Goal: Task Accomplishment & Management: Use online tool/utility

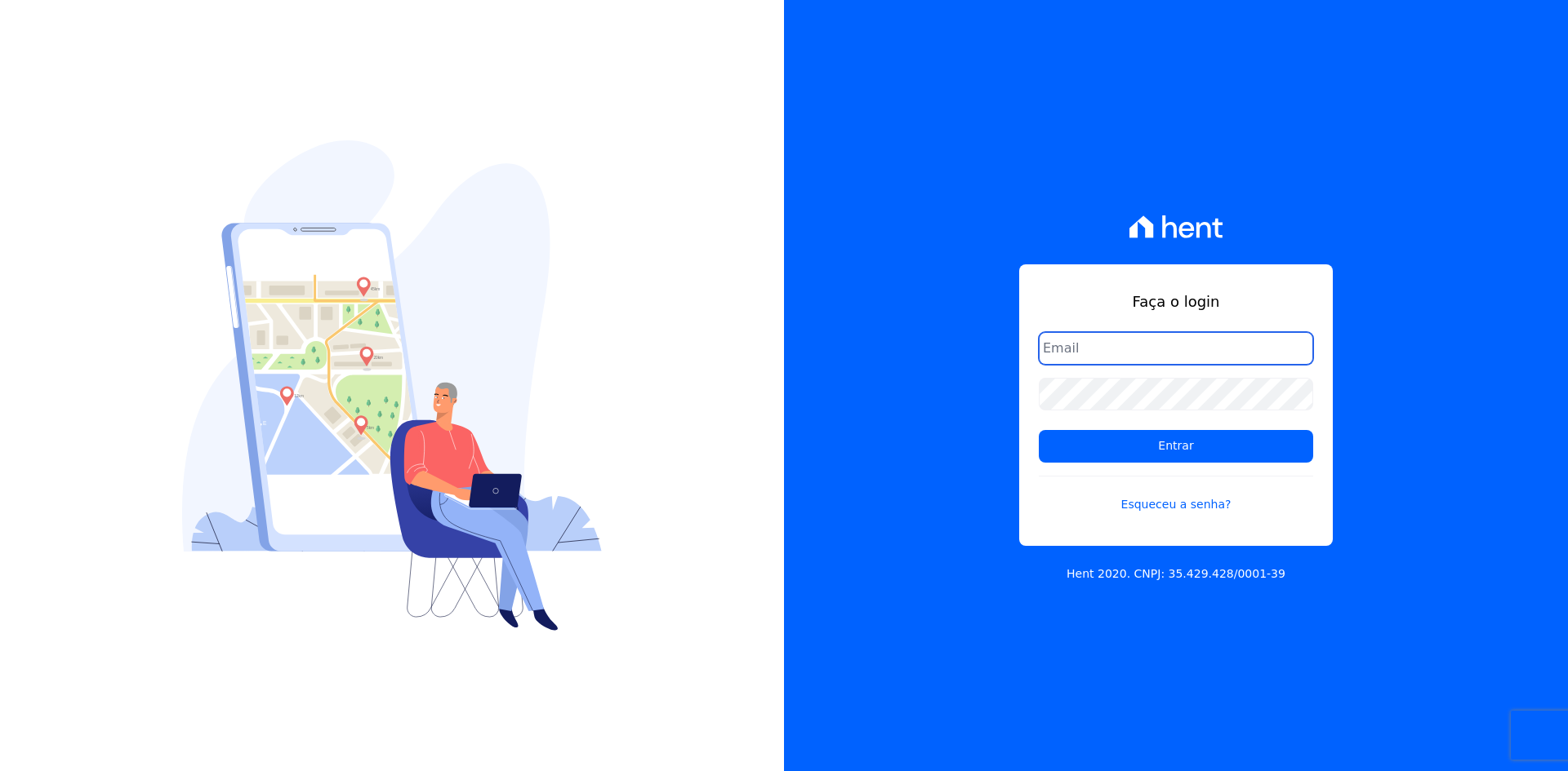
click at [1122, 342] on input "email" at bounding box center [1176, 348] width 274 height 33
type input "kalil@apiceincorporadora.com.br"
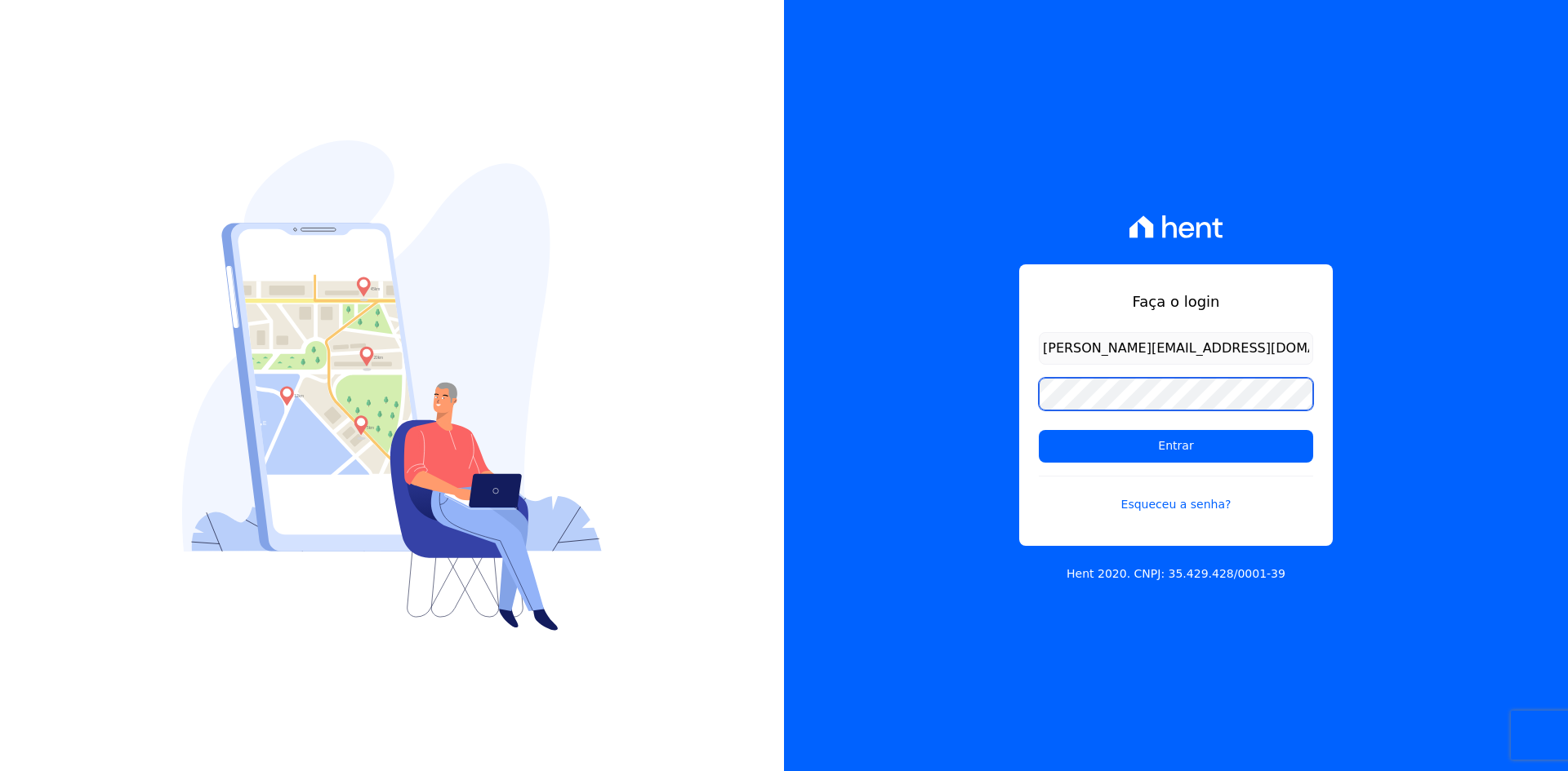
click at [1039, 430] on input "Entrar" at bounding box center [1176, 446] width 274 height 33
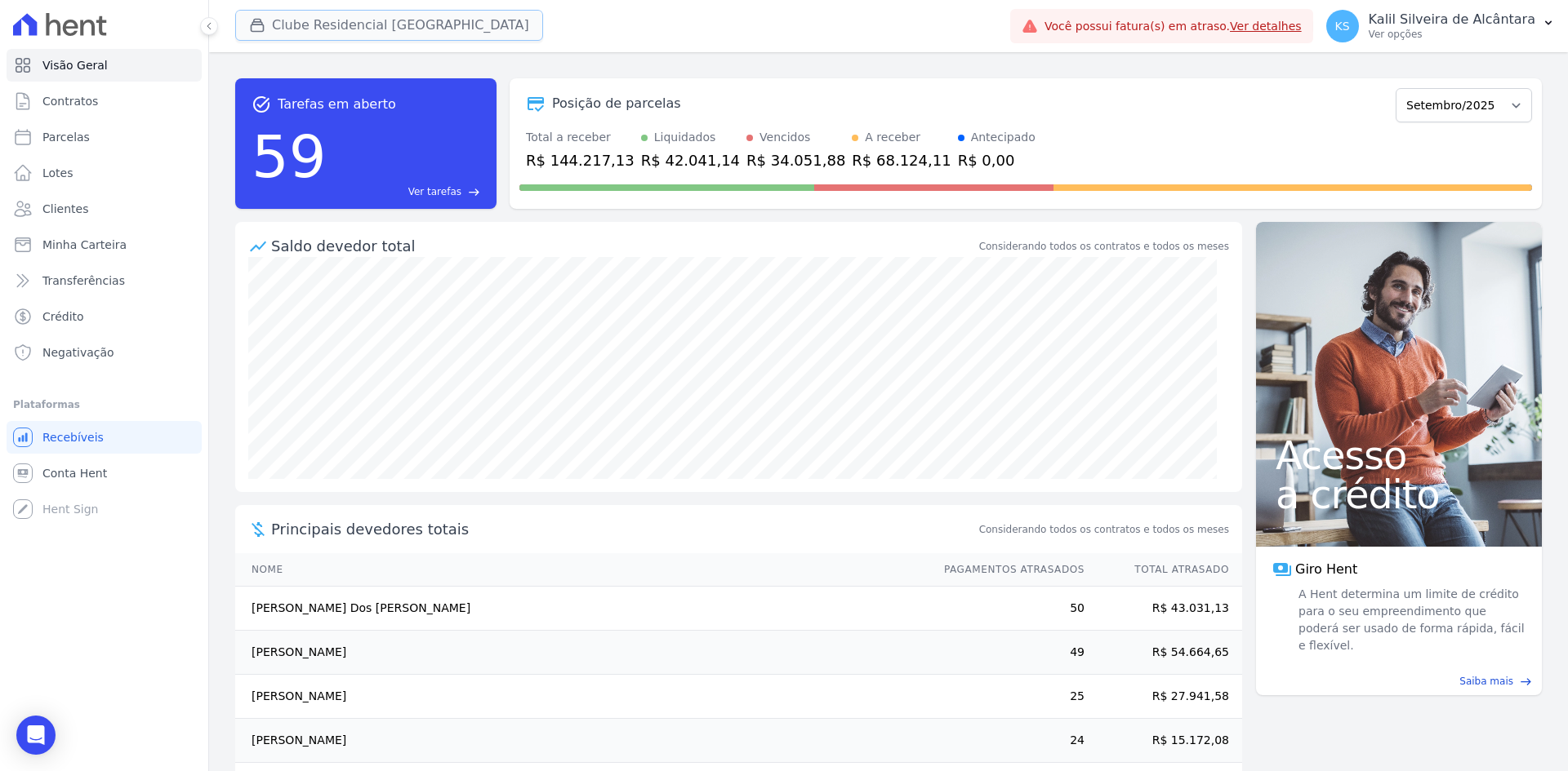
click at [306, 24] on button "Clube Residencial [GEOGRAPHIC_DATA]" at bounding box center [389, 25] width 308 height 31
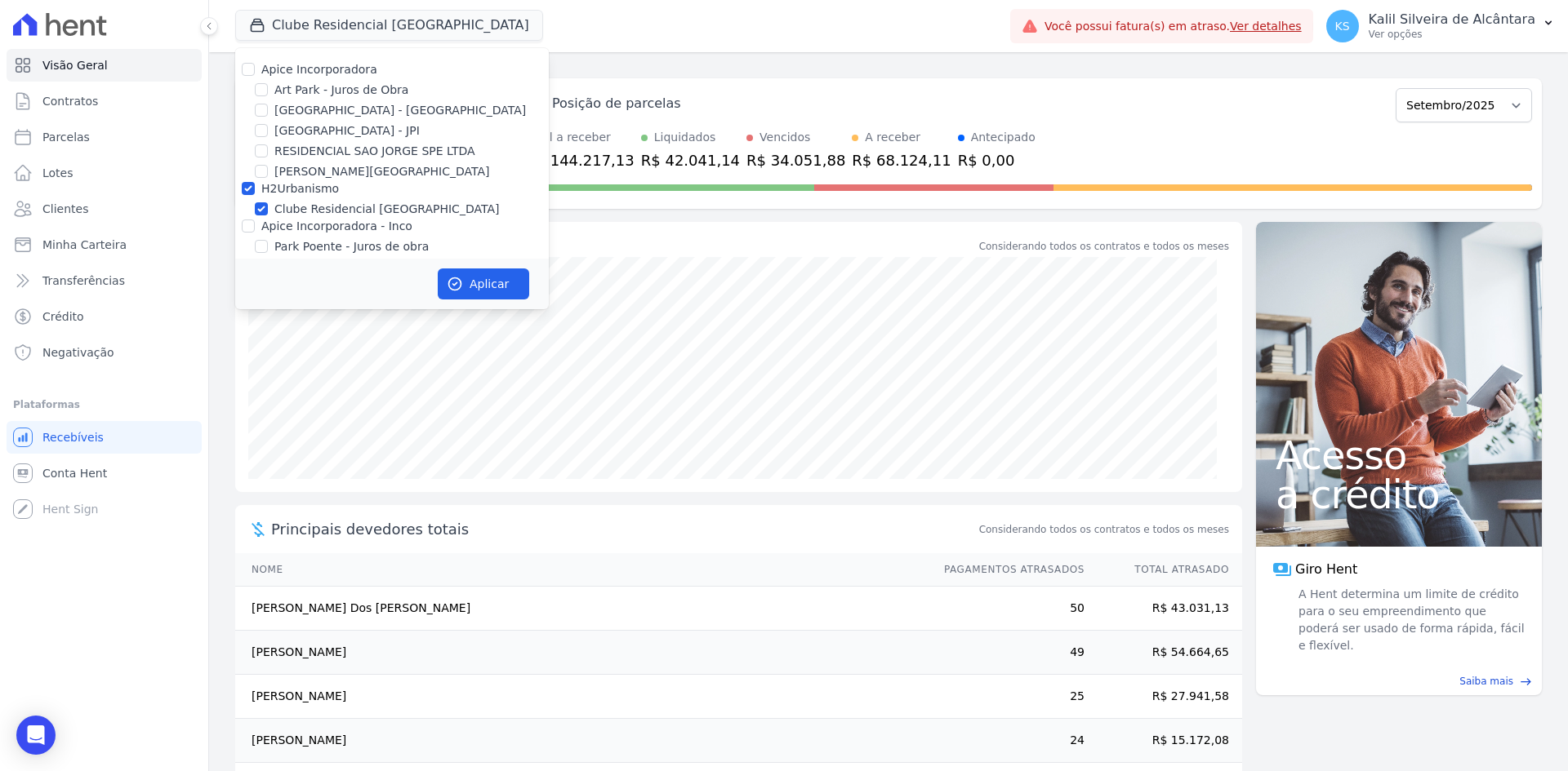
click at [270, 79] on div "Apice Incorporadora Art Park - Juros de Obra Arty Park - Gravatai Arty Park - J…" at bounding box center [392, 178] width 314 height 261
click at [271, 75] on label "Apice Incorporadora" at bounding box center [319, 68] width 116 height 13
click at [255, 75] on input "Apice Incorporadora" at bounding box center [248, 68] width 13 height 13
checkbox input "true"
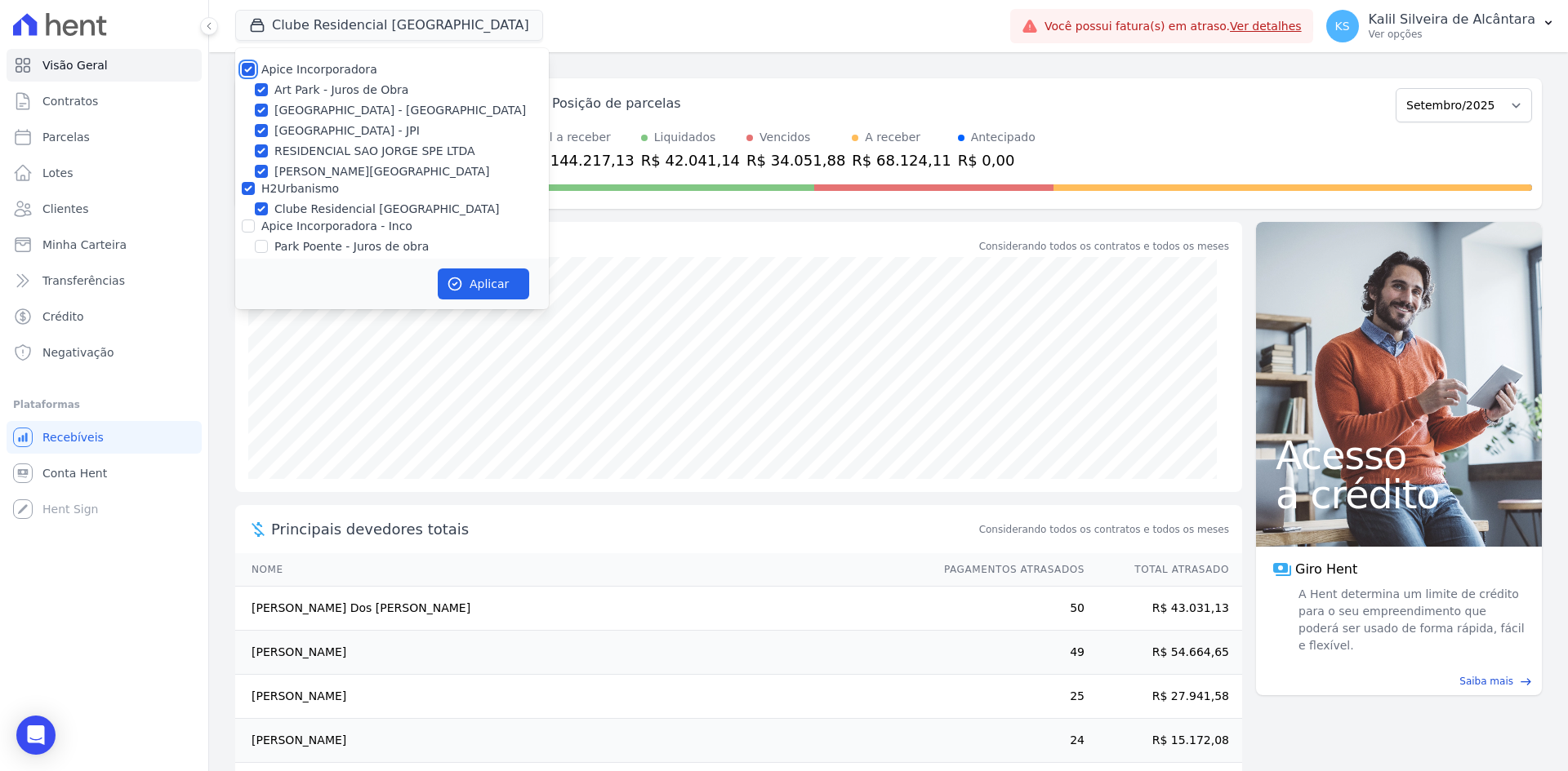
checkbox input "true"
click at [256, 152] on input "RESIDENCIAL SAO JORGE SPE LTDA" at bounding box center [260, 150] width 13 height 13
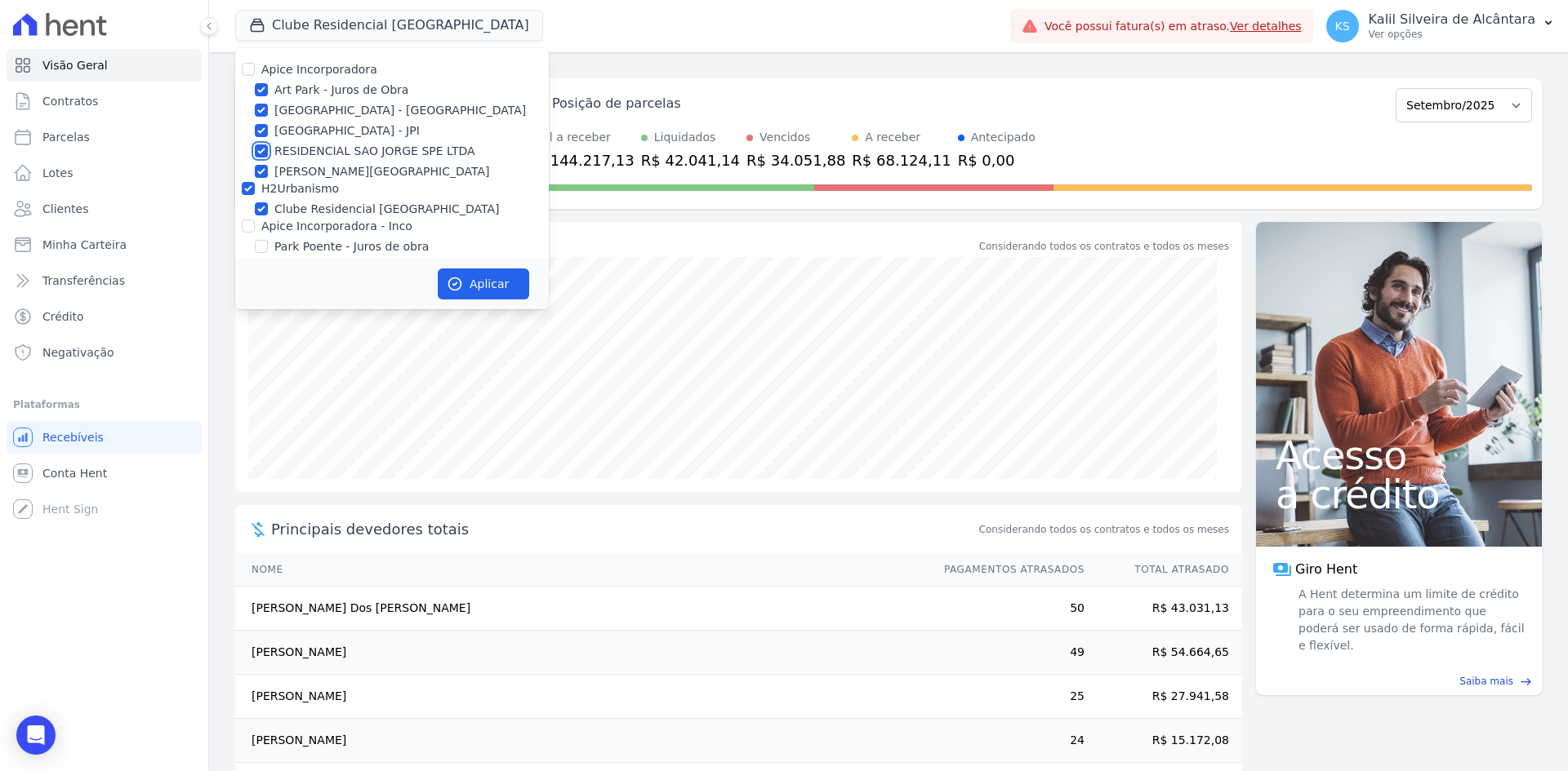
checkbox input "false"
click at [261, 177] on input "[PERSON_NAME][GEOGRAPHIC_DATA]" at bounding box center [260, 171] width 13 height 13
checkbox input "false"
click at [245, 197] on div "H2Urbanismo" at bounding box center [392, 189] width 314 height 17
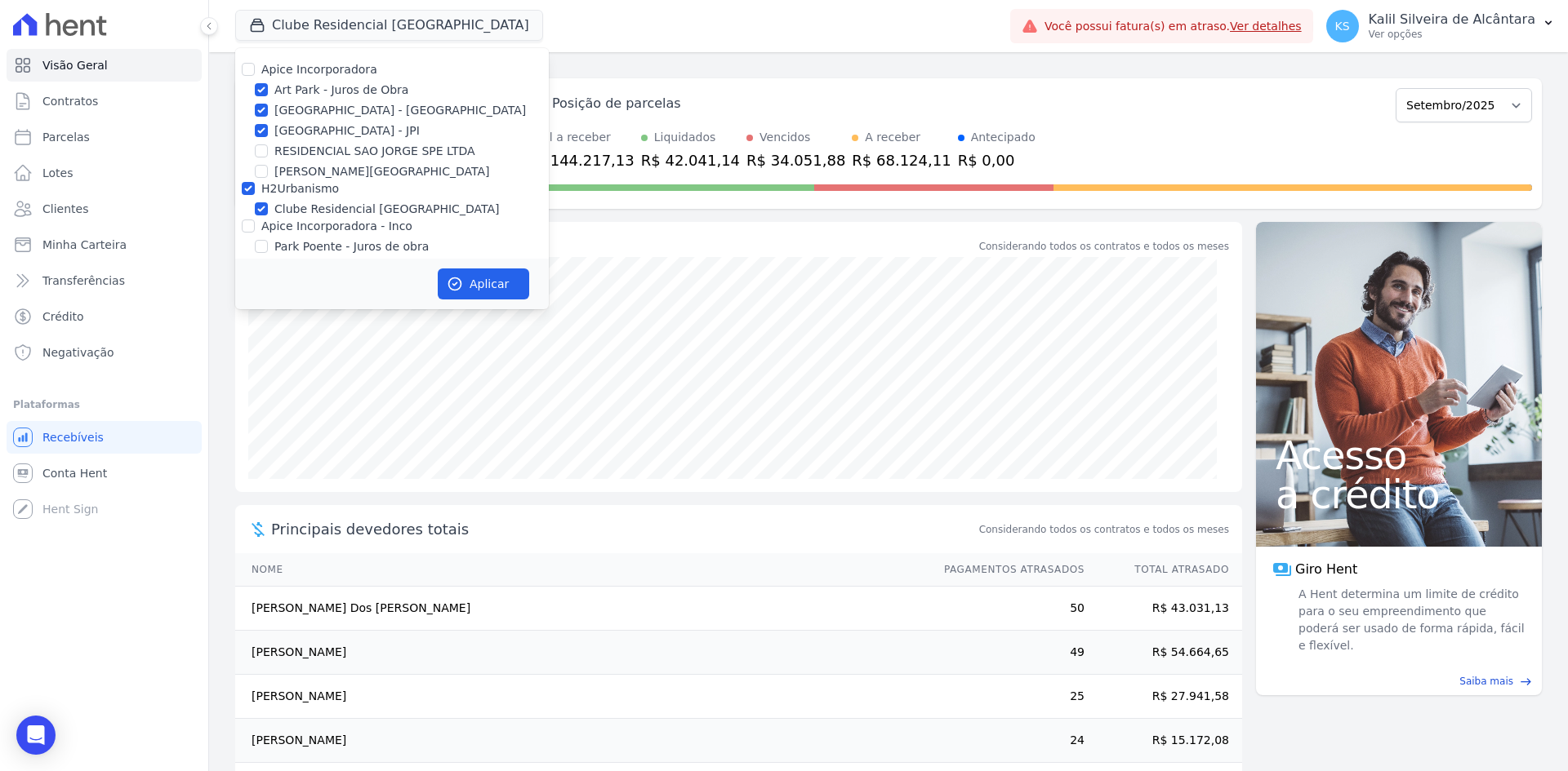
click at [249, 195] on div at bounding box center [248, 188] width 13 height 16
click at [251, 190] on input "H2Urbanismo" at bounding box center [248, 188] width 13 height 13
checkbox input "false"
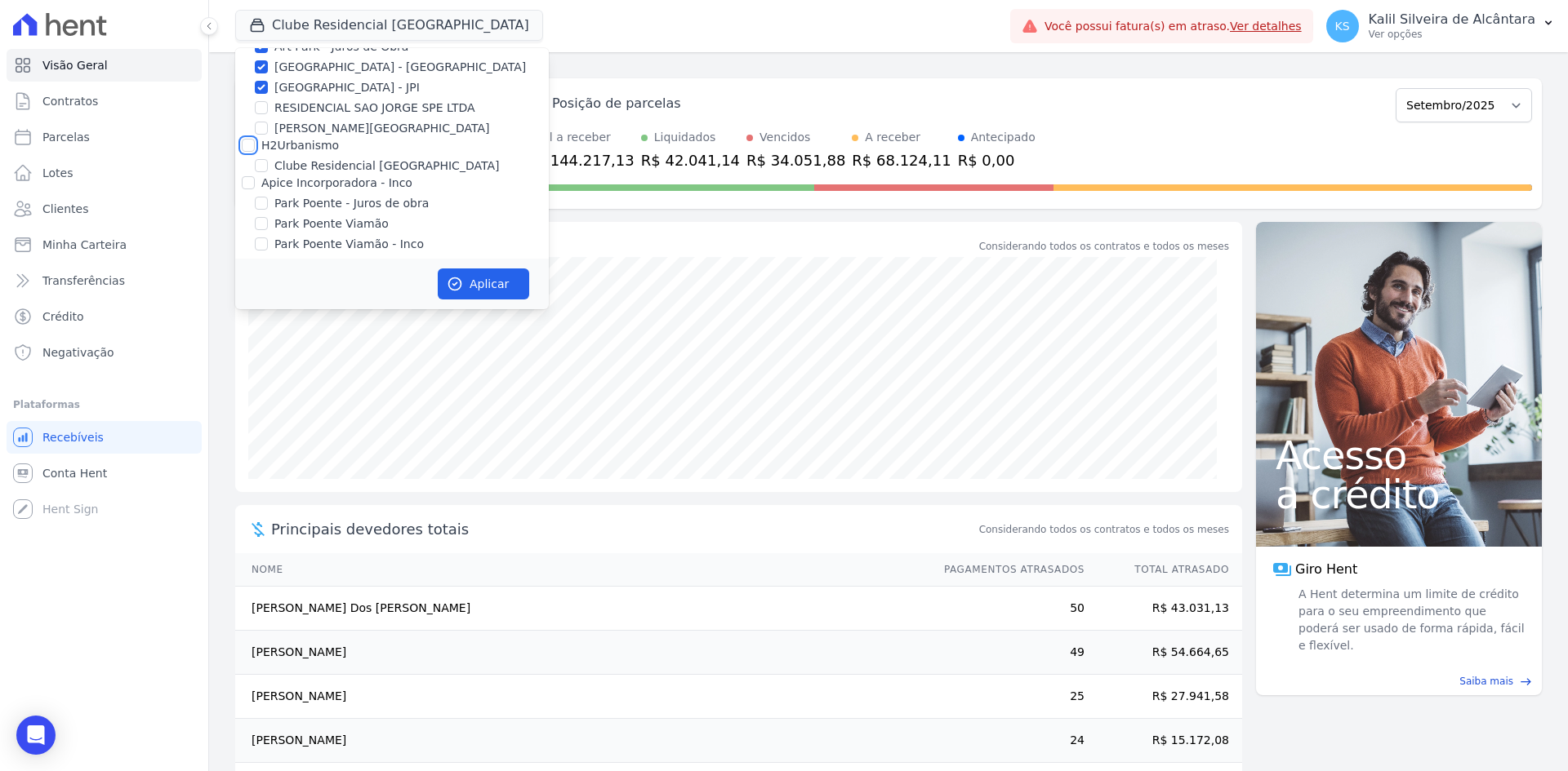
scroll to position [51, 0]
click at [251, 178] on input "Apice Incorporadora - Inco" at bounding box center [248, 175] width 13 height 13
checkbox input "true"
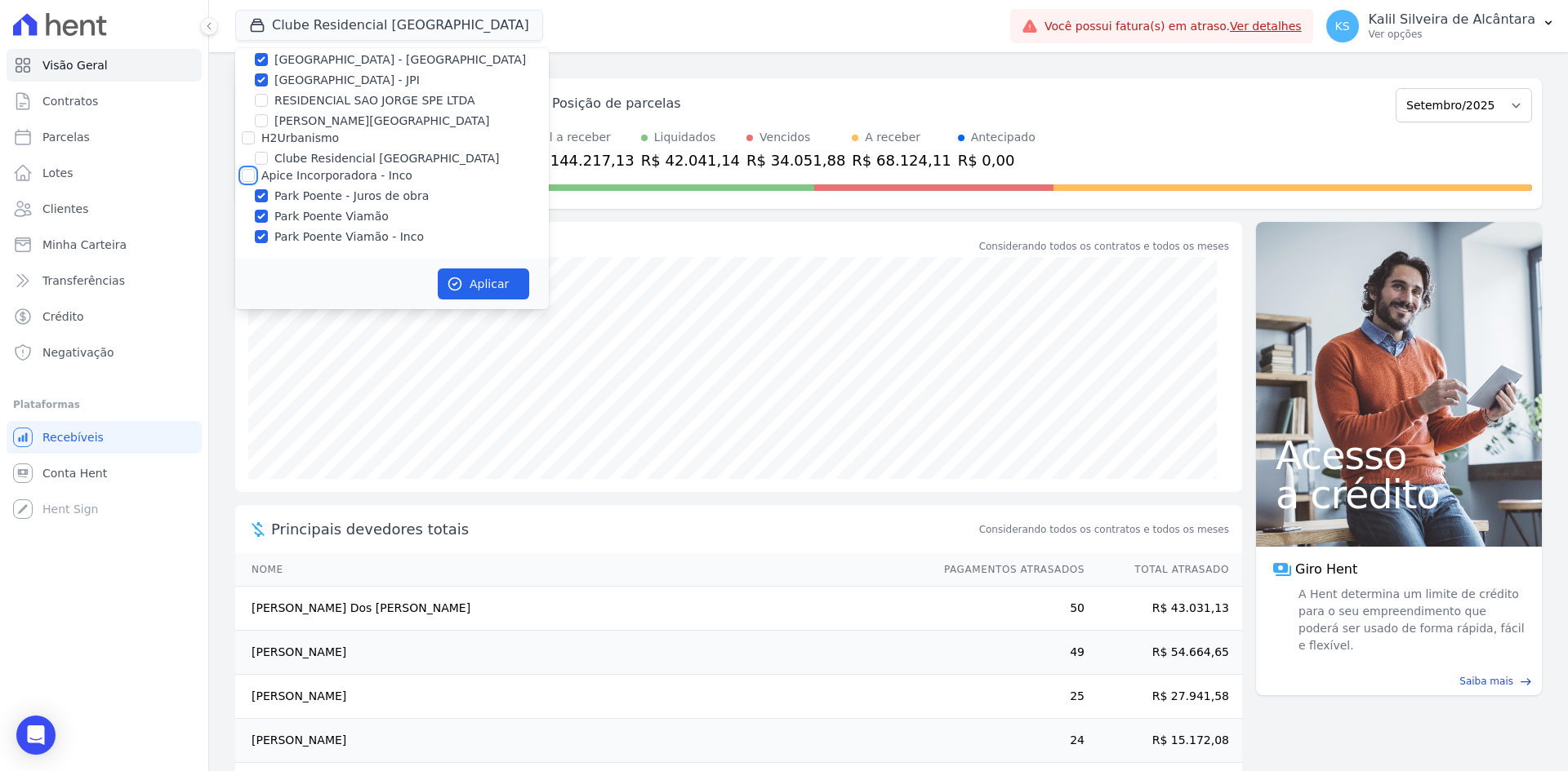
checkbox input "true"
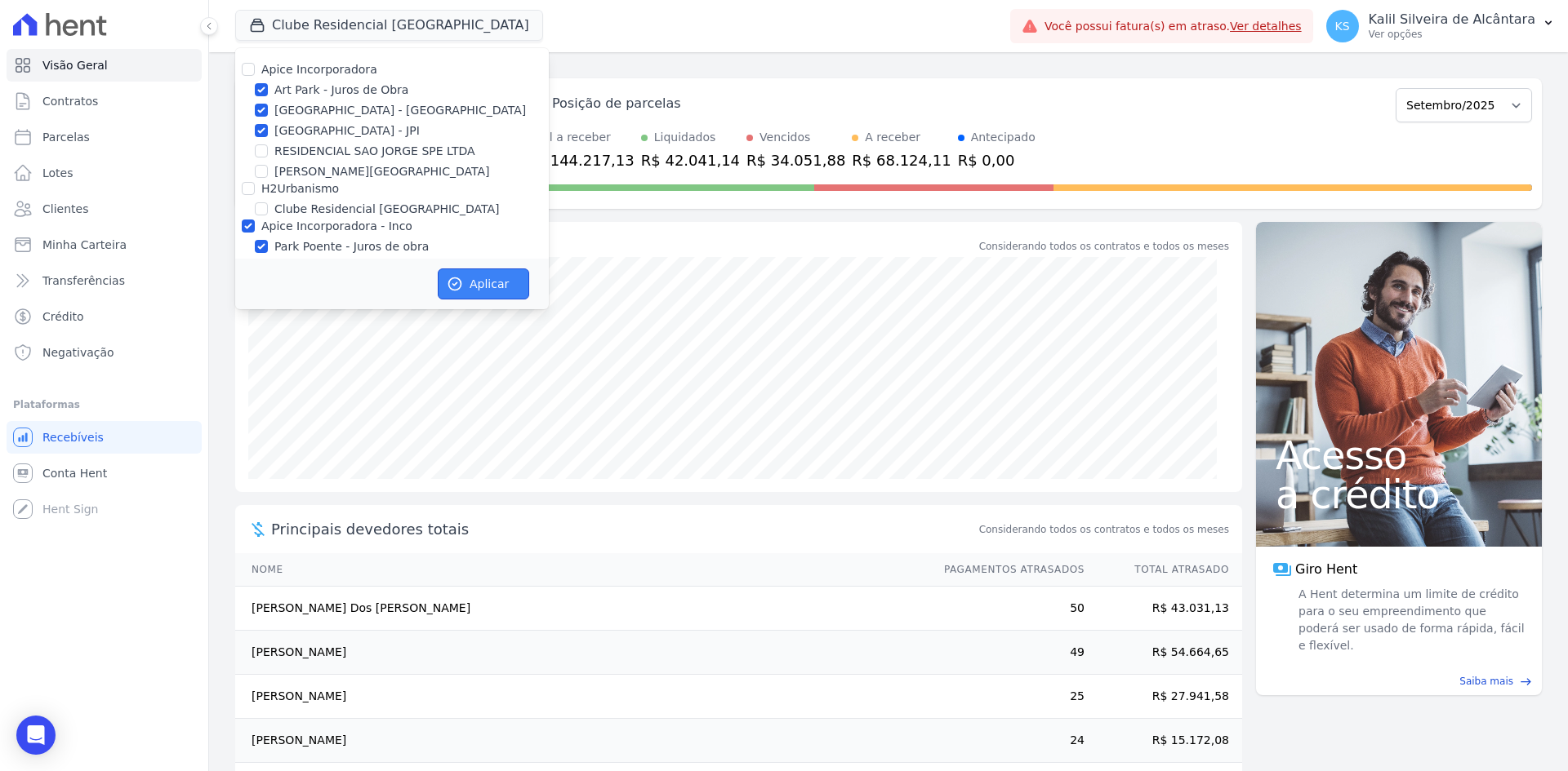
click at [495, 280] on button "Aplicar" at bounding box center [484, 284] width 91 height 31
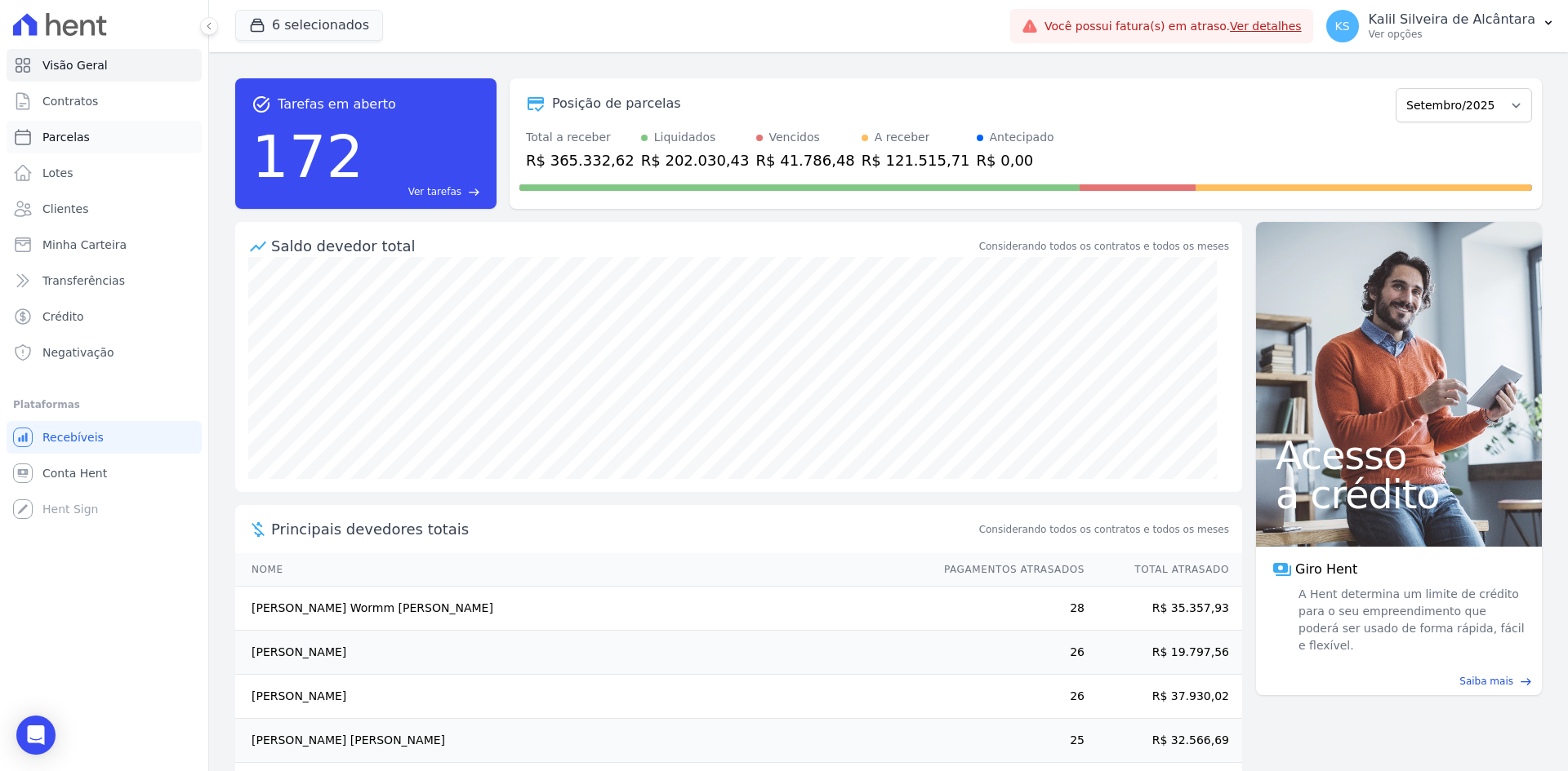
click at [91, 146] on link "Parcelas" at bounding box center [104, 137] width 195 height 33
select select
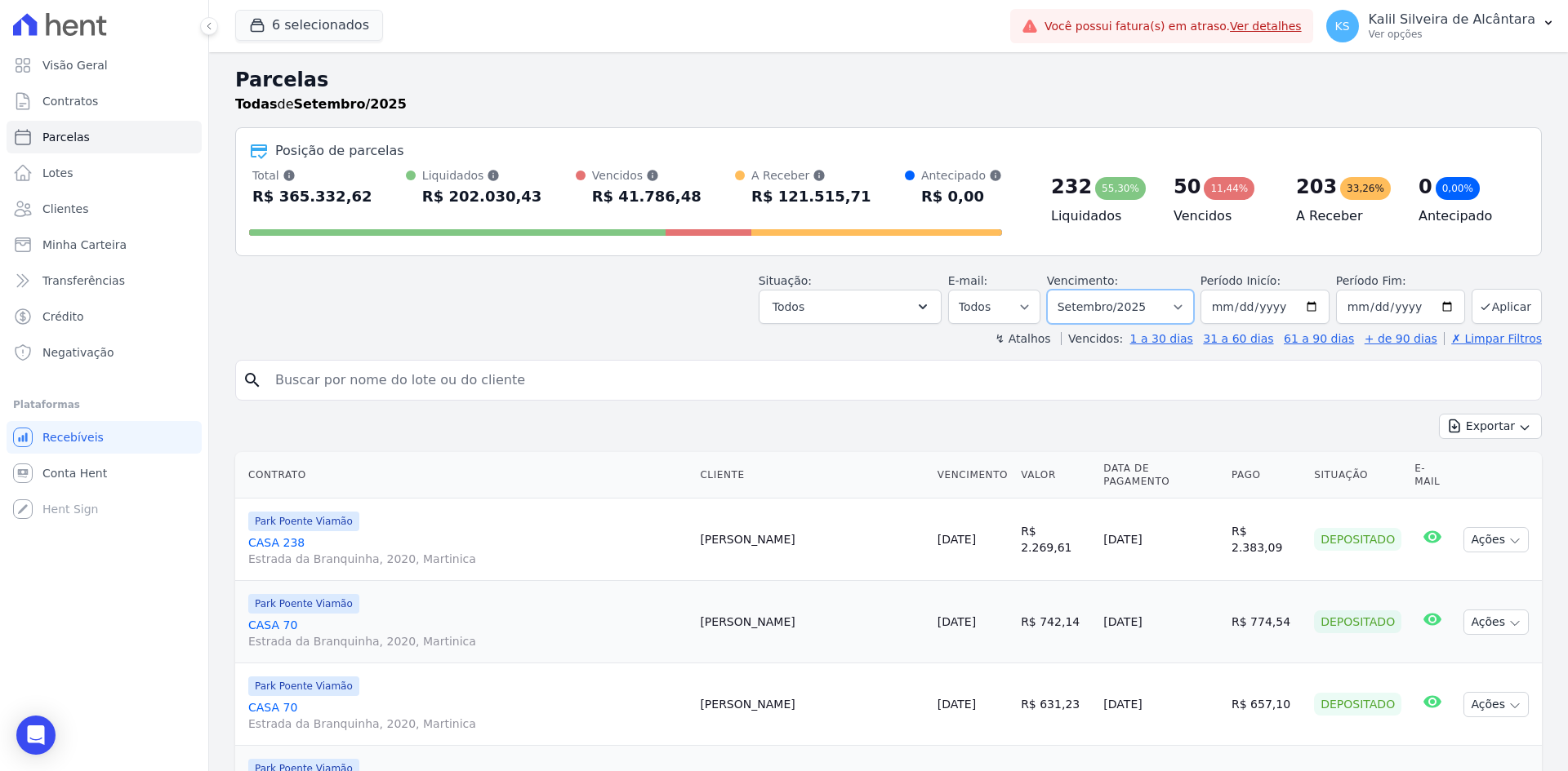
click at [1128, 303] on select "Filtrar por período ──────── Todos os meses Novembro/2022 Dezembro/2022 Janeiro…" at bounding box center [1121, 307] width 147 height 35
select select "date_range_filter"
click at [1057, 290] on select "Filtrar por período ──────── Todos os meses Novembro/2022 Dezembro/2022 Janeiro…" at bounding box center [1121, 307] width 147 height 35
click at [1306, 303] on input "2025-09-01" at bounding box center [1264, 307] width 129 height 35
type input "[DATE]"
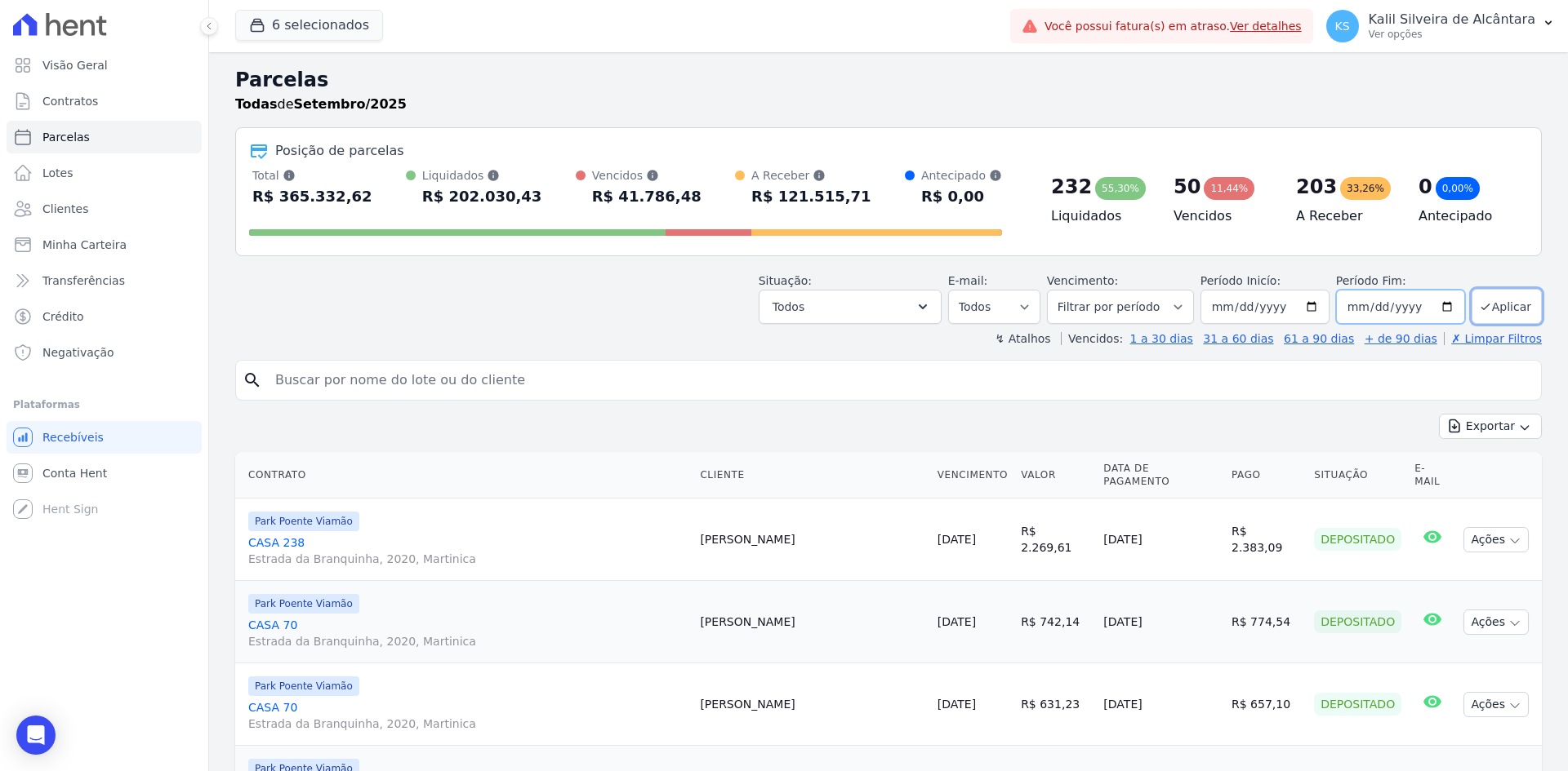
click at [1452, 309] on input "2025-09-30" at bounding box center [1401, 307] width 129 height 35
click at [1440, 309] on input "2025-09-30" at bounding box center [1401, 307] width 129 height 35
type input "2025-12-31"
click at [1489, 301] on button "Aplicar" at bounding box center [1506, 307] width 70 height 36
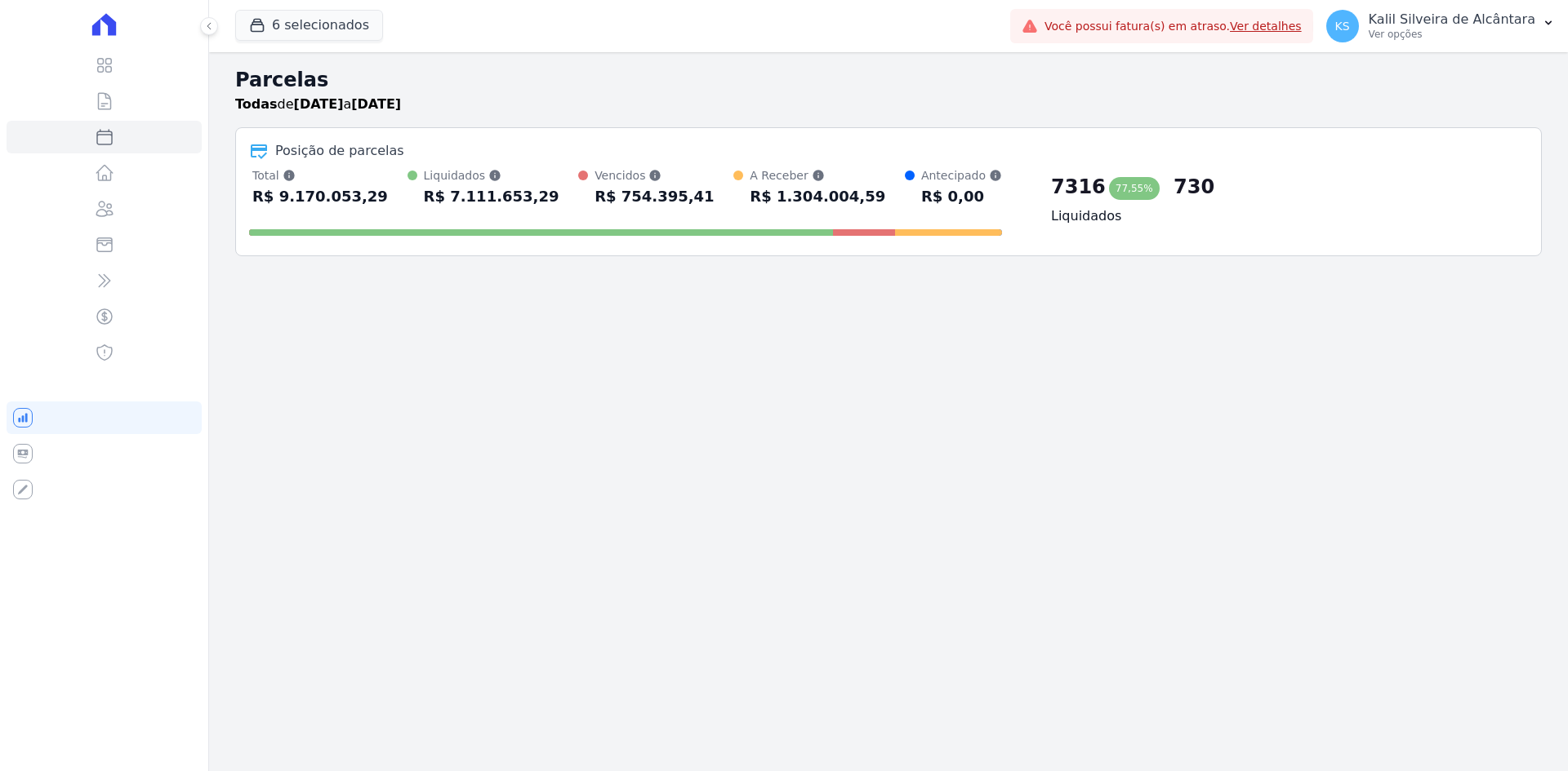
select select
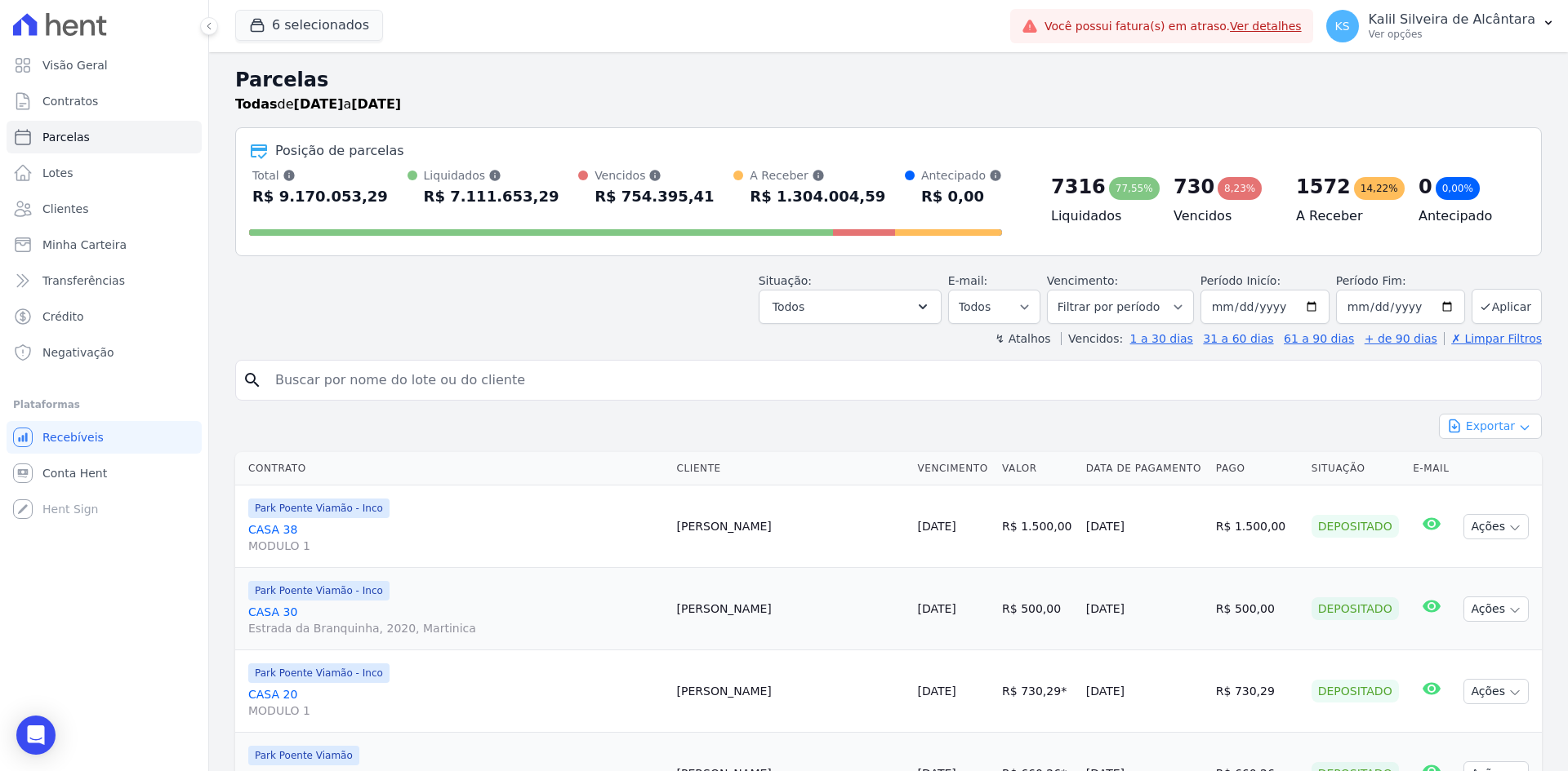
click at [1504, 430] on button "Exportar" at bounding box center [1490, 427] width 103 height 25
click at [1470, 488] on span "Exportar CSV" at bounding box center [1489, 493] width 86 height 16
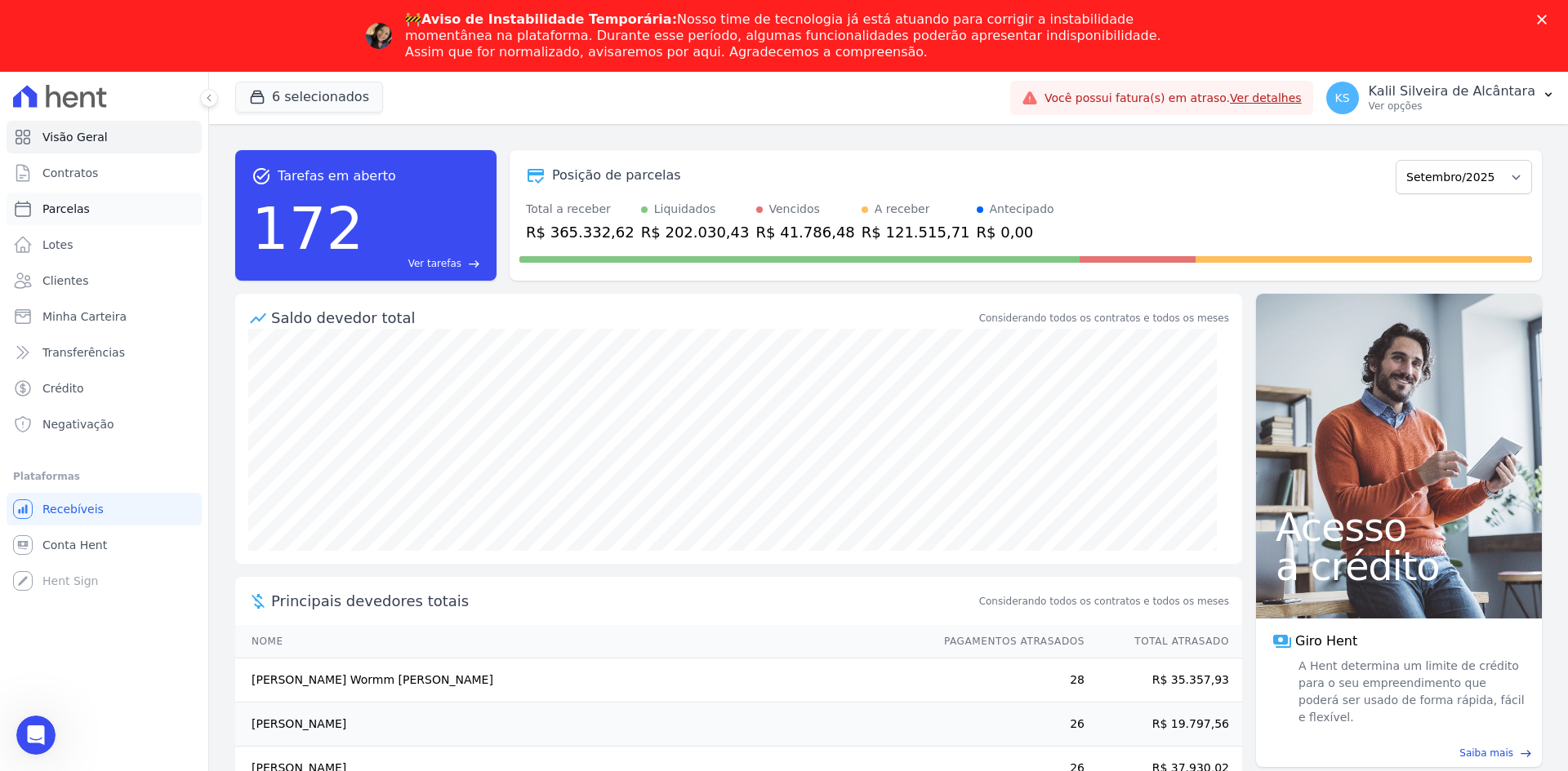
click at [89, 211] on link "Parcelas" at bounding box center [104, 209] width 195 height 33
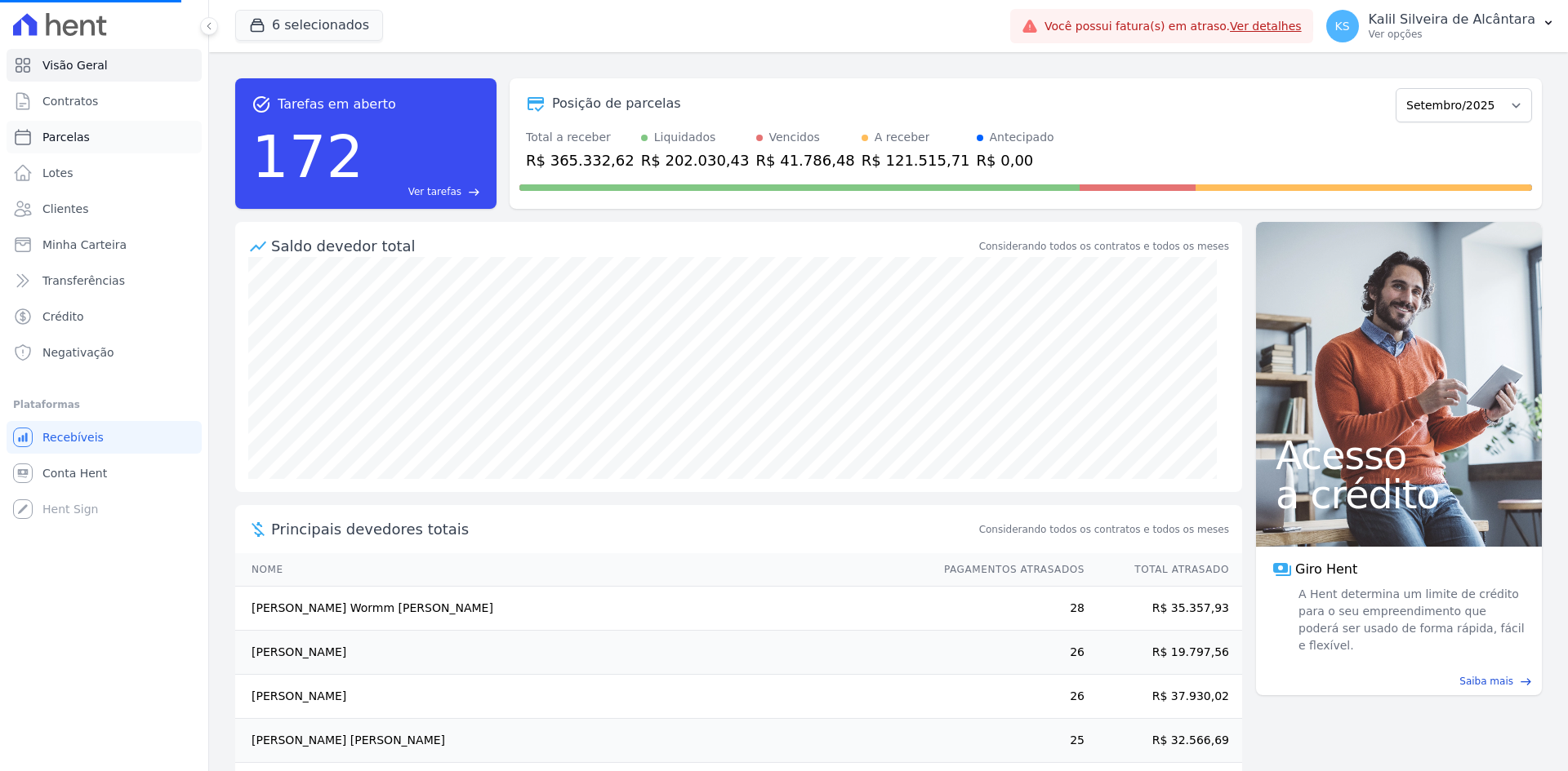
click at [110, 131] on link "Parcelas" at bounding box center [104, 137] width 195 height 33
select select
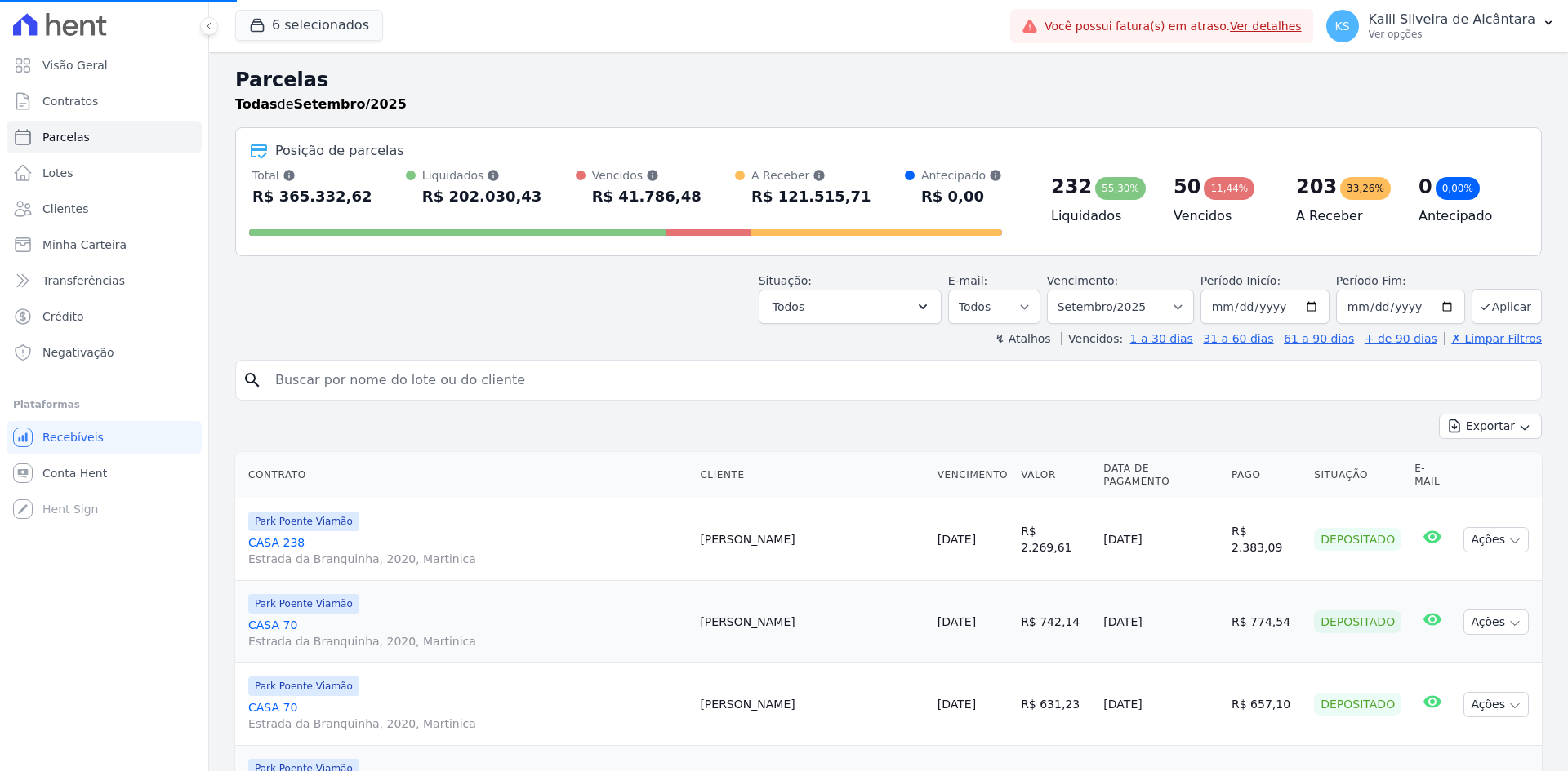
select select
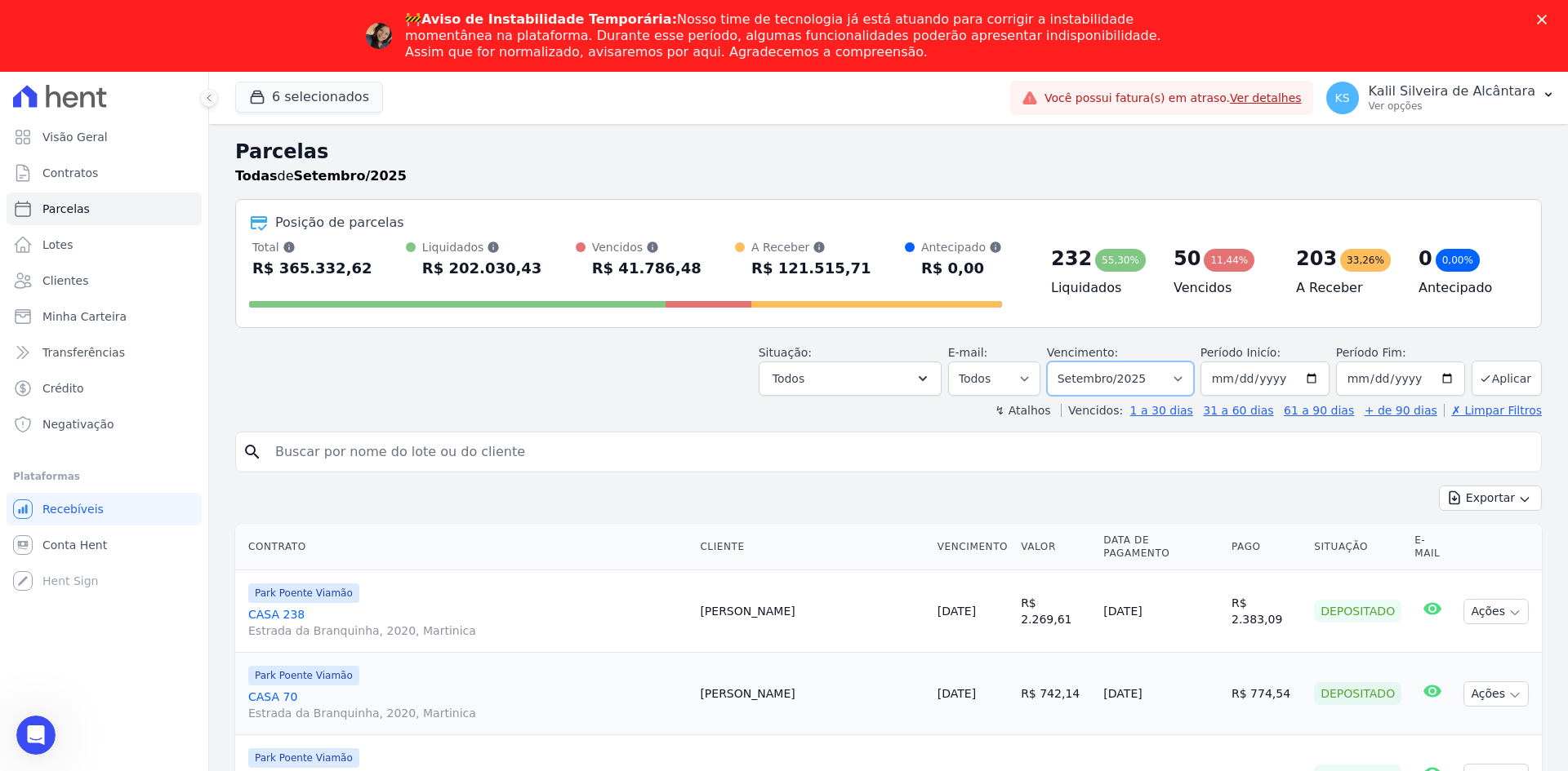
click at [1133, 379] on select "Filtrar por período ──────── Todos os meses Novembro/2022 Dezembro/2022 Janeiro…" at bounding box center [1121, 379] width 147 height 35
click at [1163, 372] on select "Filtrar por período ──────── Todos os meses Novembro/2022 Dezembro/2022 Janeiro…" at bounding box center [1121, 379] width 147 height 35
select select "date_range_filter"
click at [1057, 362] on select "Filtrar por período ──────── Todos os meses Novembro/2022 Dezembro/2022 Janeiro…" at bounding box center [1121, 379] width 147 height 35
click at [1319, 381] on input "2025-09-01" at bounding box center [1264, 379] width 129 height 35
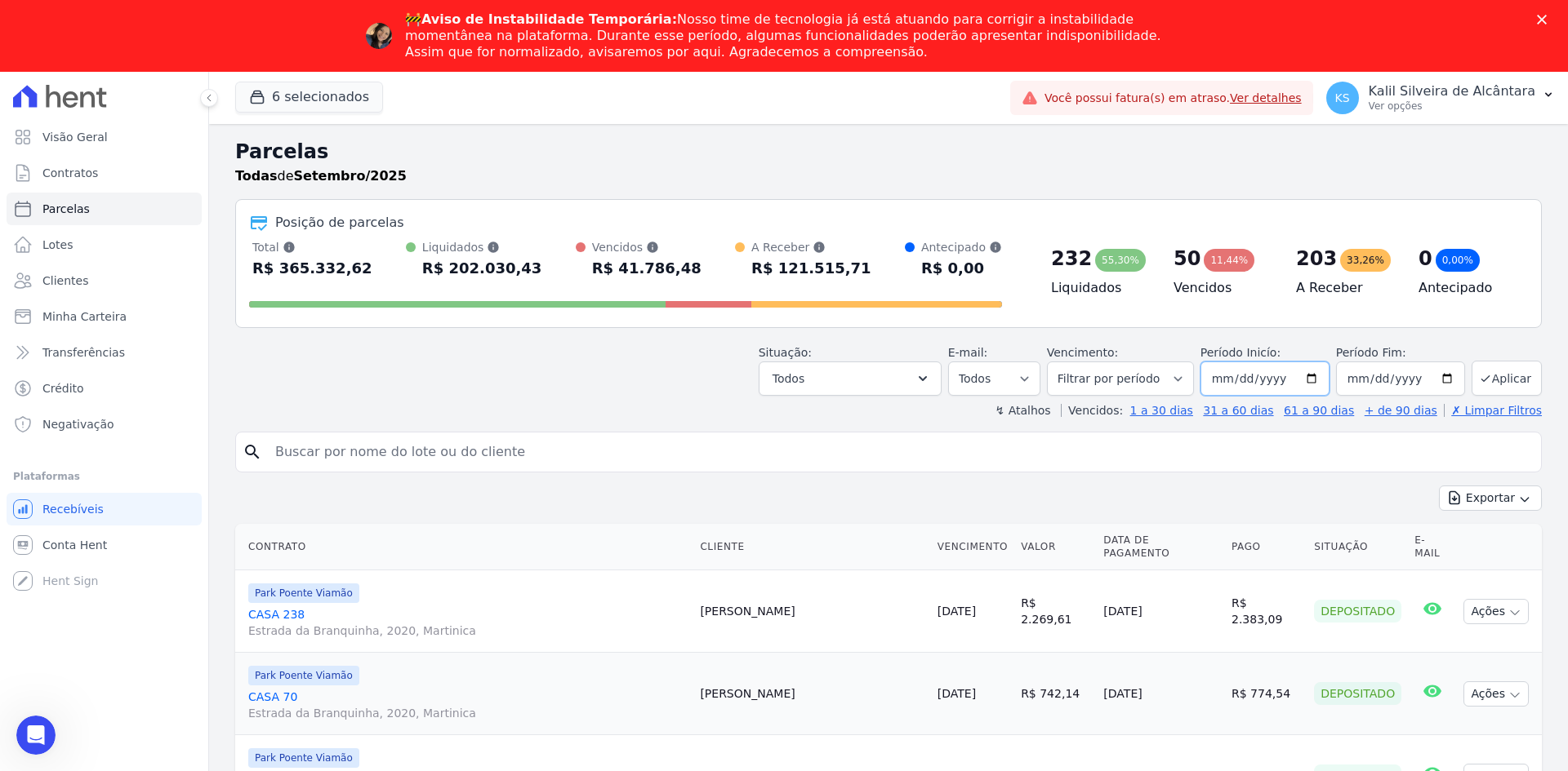
click at [1306, 381] on input "2025-09-01" at bounding box center [1264, 379] width 129 height 35
type input "[DATE]"
click at [1424, 386] on input "2025-09-30" at bounding box center [1401, 379] width 129 height 35
click at [1435, 380] on input "2025-09-30" at bounding box center [1401, 379] width 129 height 35
type input "[DATE]"
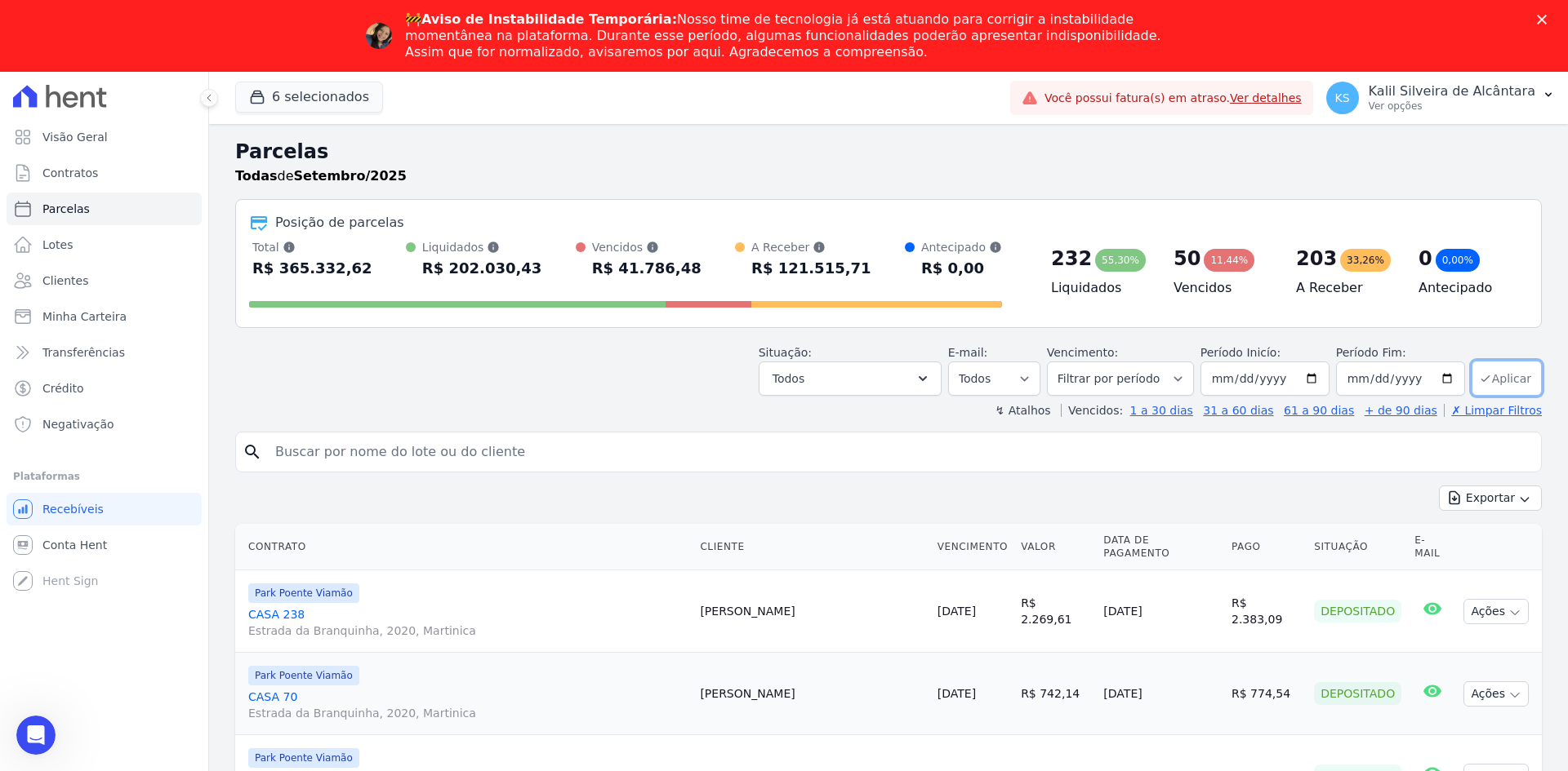
click at [1494, 375] on button "Aplicar" at bounding box center [1506, 379] width 70 height 36
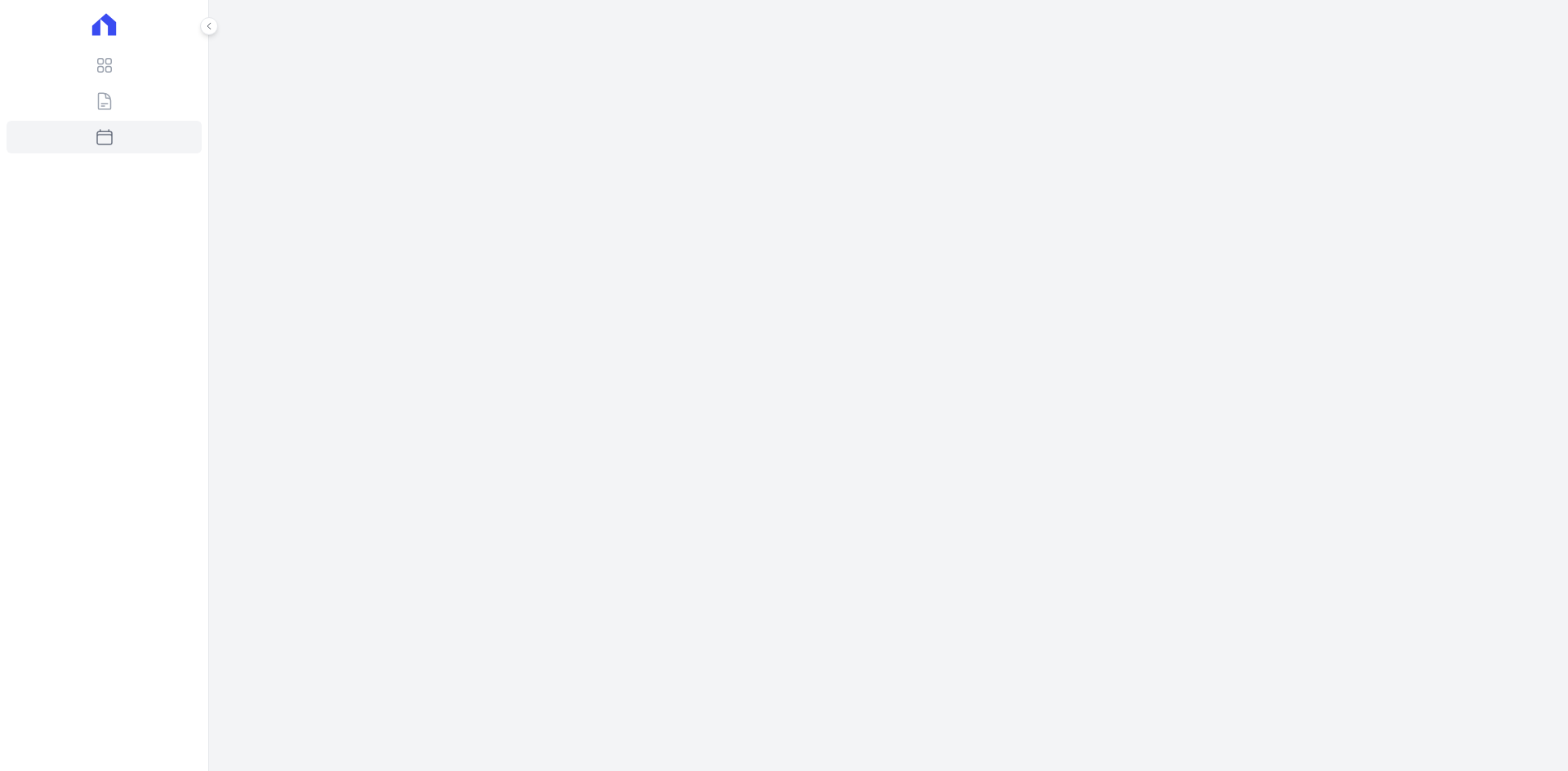
select select
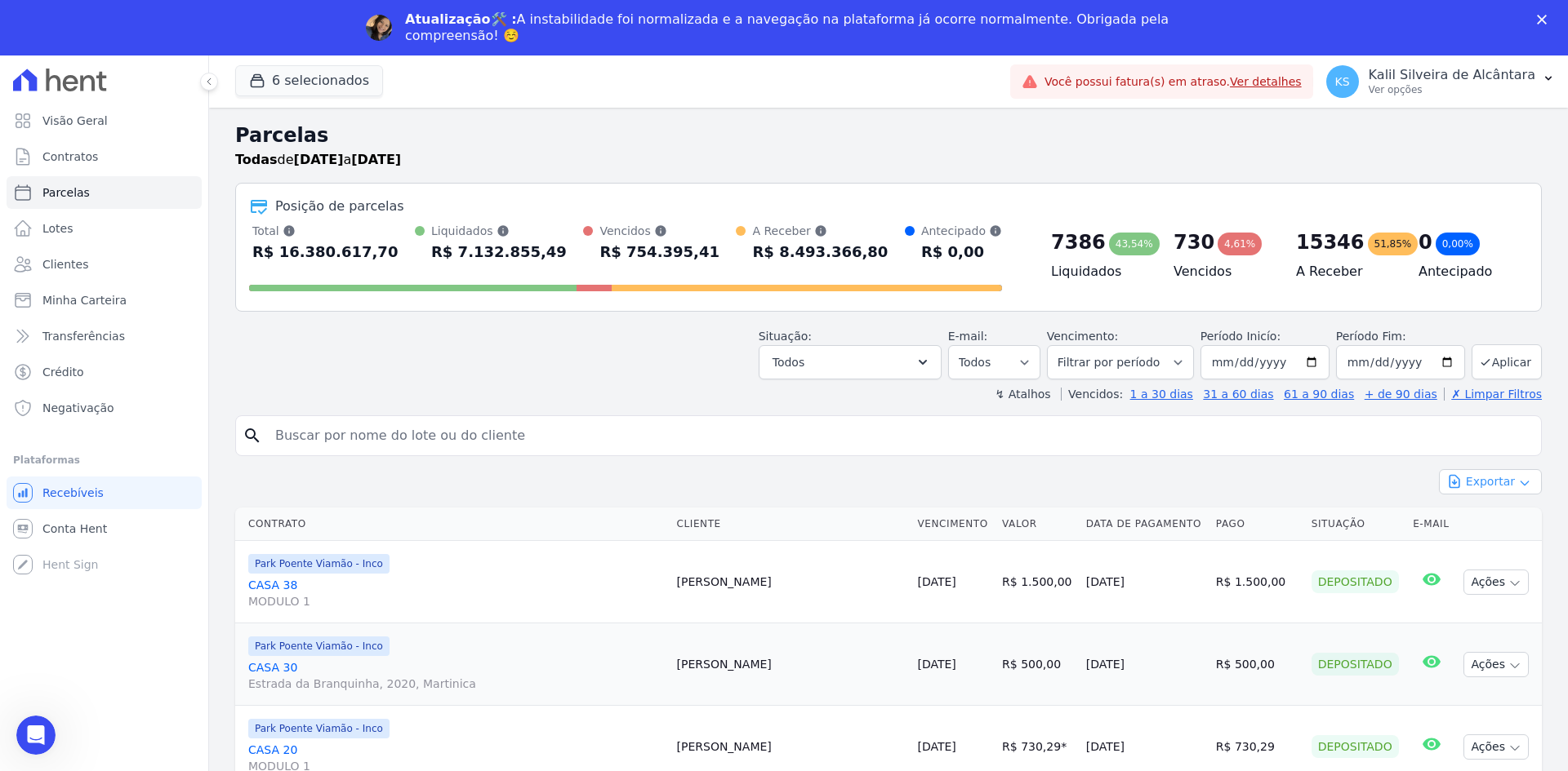
click at [1483, 488] on button "Exportar" at bounding box center [1490, 482] width 103 height 25
click at [1478, 543] on span "Exportar CSV" at bounding box center [1489, 548] width 86 height 16
